Goal: Understand process/instructions: Learn about a topic

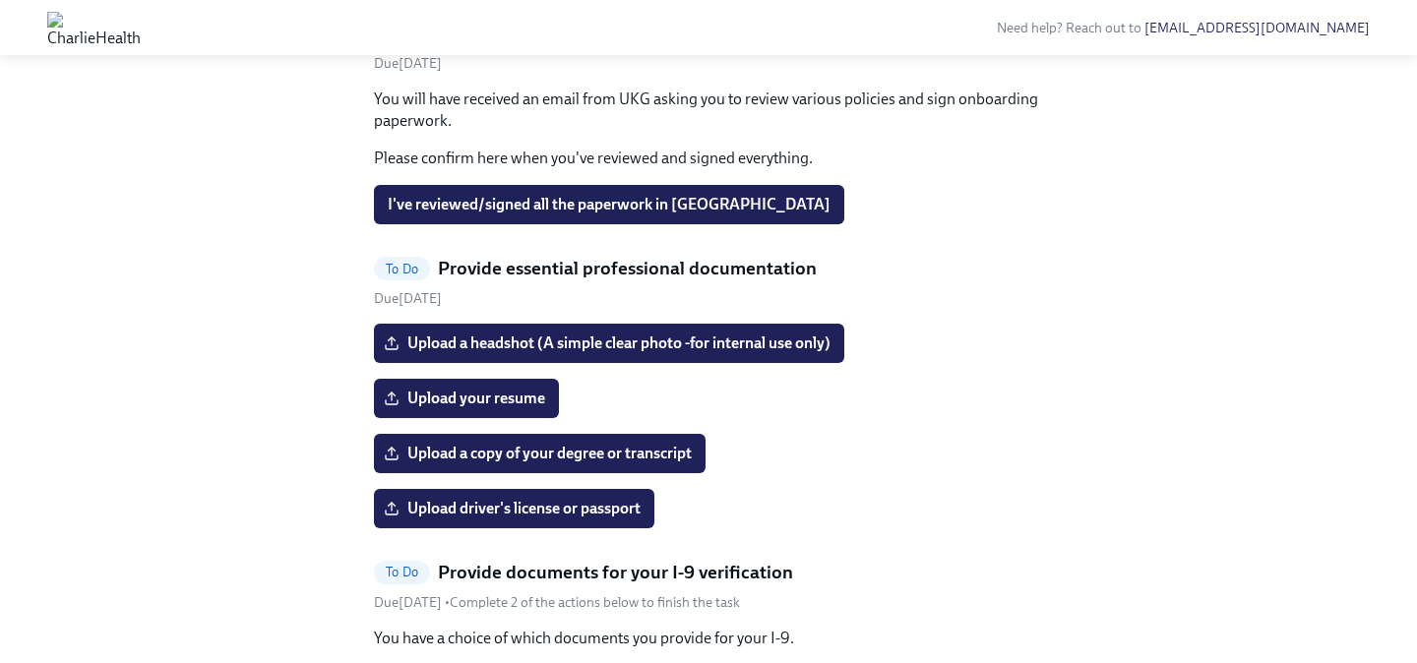
scroll to position [1133, 0]
